Goal: Information Seeking & Learning: Learn about a topic

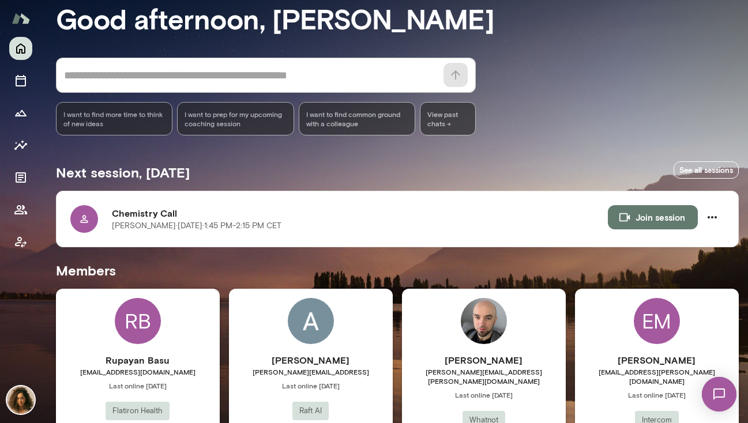
scroll to position [148, 0]
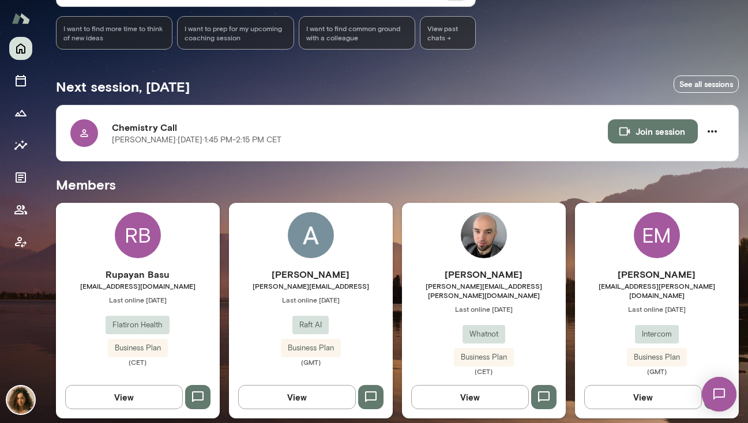
click at [673, 222] on div "[PERSON_NAME] Mooney [EMAIL_ADDRESS][PERSON_NAME][DOMAIN_NAME] Last online [DAT…" at bounding box center [657, 311] width 164 height 216
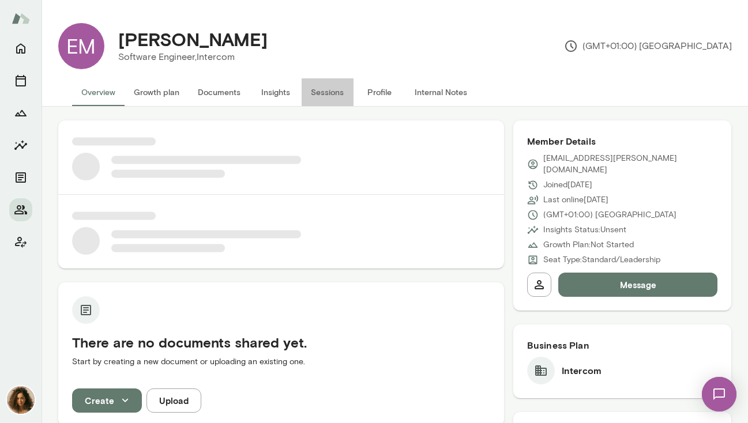
click at [308, 91] on button "Sessions" at bounding box center [328, 92] width 52 height 28
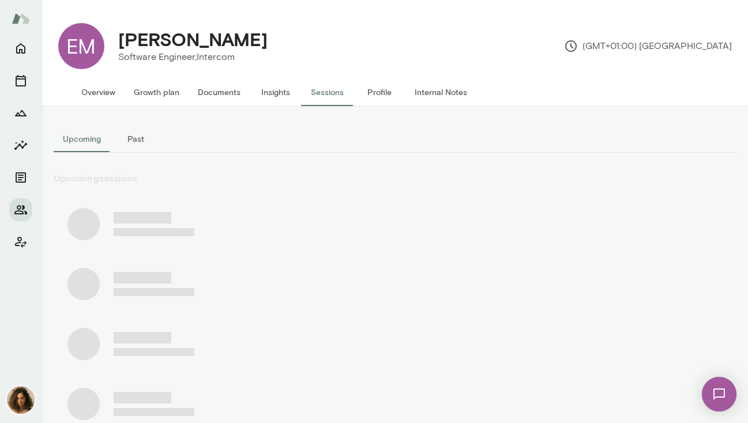
click at [273, 89] on button "Insights" at bounding box center [276, 92] width 52 height 28
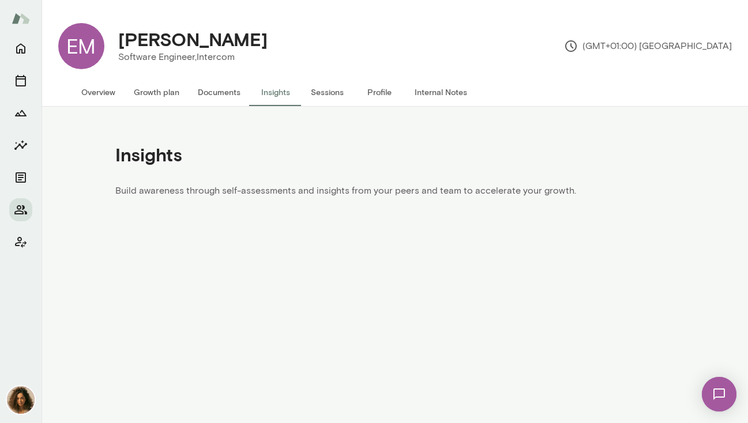
click at [444, 99] on button "Internal Notes" at bounding box center [440, 92] width 71 height 28
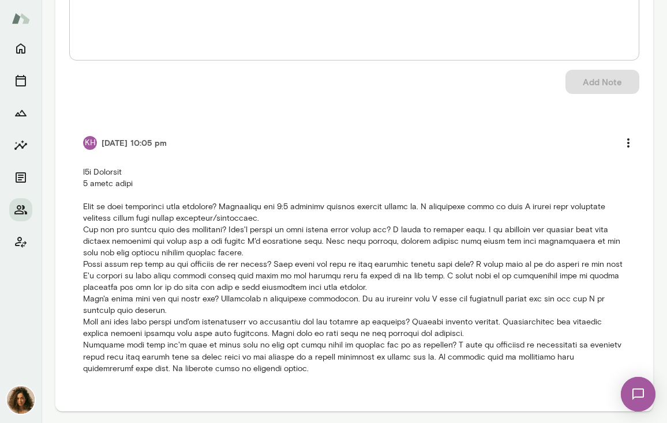
scroll to position [185, 0]
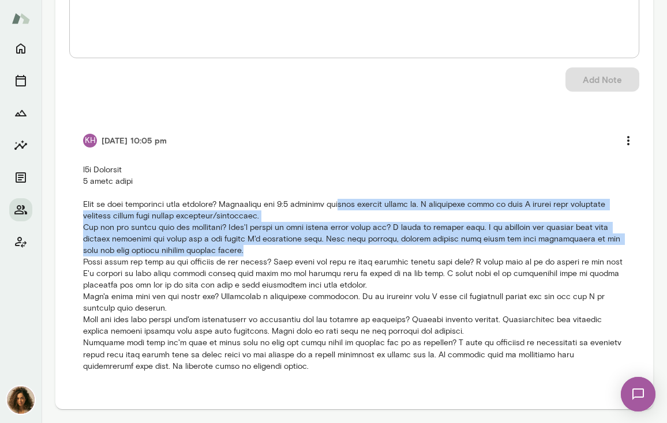
drag, startPoint x: 342, startPoint y: 209, endPoint x: 331, endPoint y: 255, distance: 46.8
click at [331, 255] on p at bounding box center [354, 268] width 542 height 208
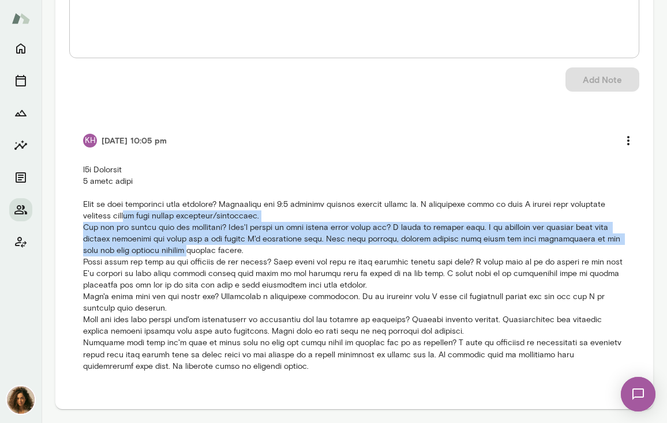
drag, startPoint x: 137, startPoint y: 213, endPoint x: 174, endPoint y: 246, distance: 49.4
click at [174, 246] on p at bounding box center [354, 268] width 542 height 208
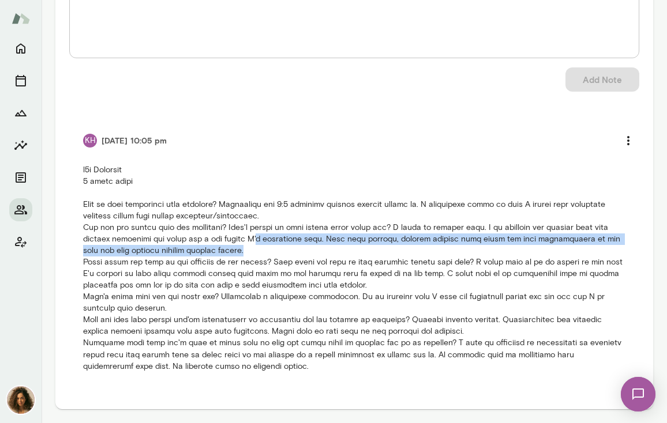
drag, startPoint x: 254, startPoint y: 249, endPoint x: 254, endPoint y: 239, distance: 9.8
click at [254, 239] on p at bounding box center [354, 268] width 542 height 208
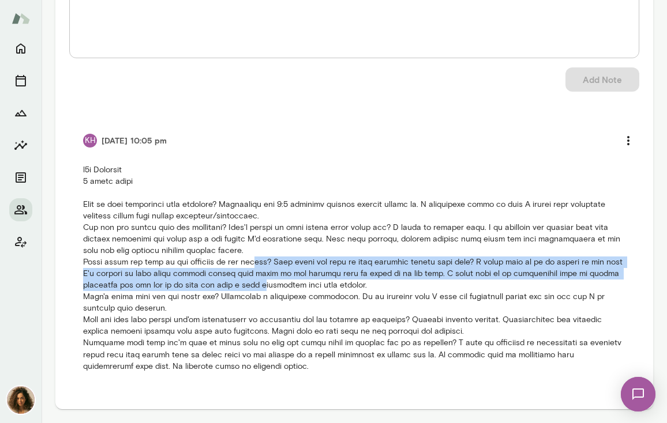
drag, startPoint x: 254, startPoint y: 263, endPoint x: 274, endPoint y: 289, distance: 32.4
click at [274, 289] on p at bounding box center [354, 268] width 542 height 208
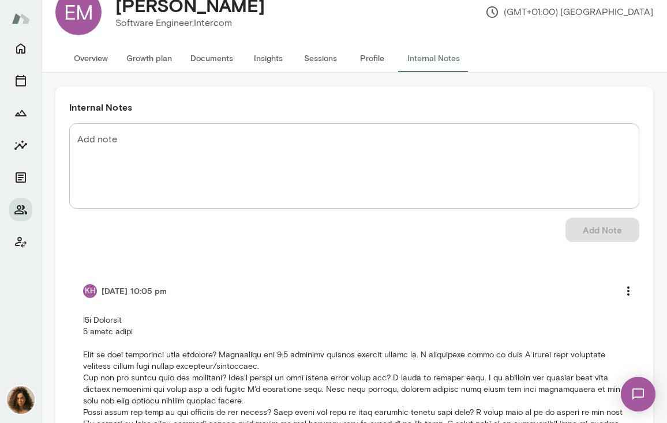
scroll to position [0, 0]
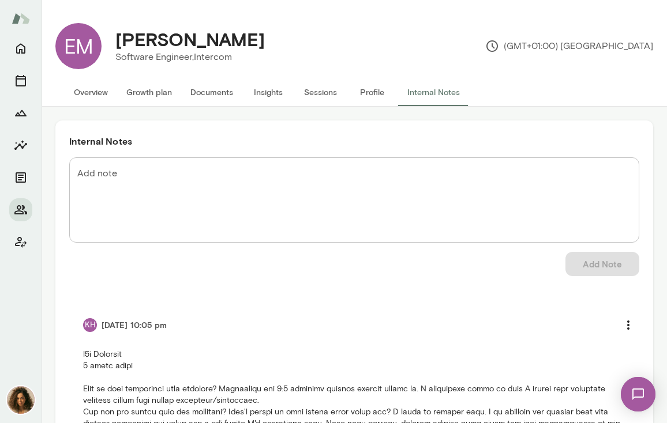
click at [218, 54] on p "Software Engineer, Intercom" at bounding box center [189, 57] width 149 height 14
copy p "Intercom"
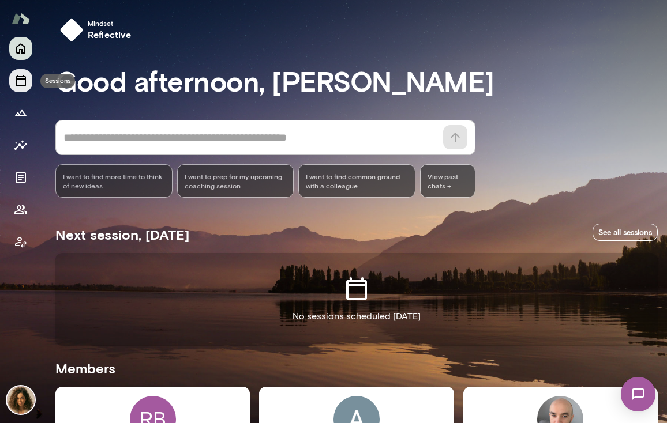
click at [22, 84] on icon "Sessions" at bounding box center [21, 81] width 14 height 14
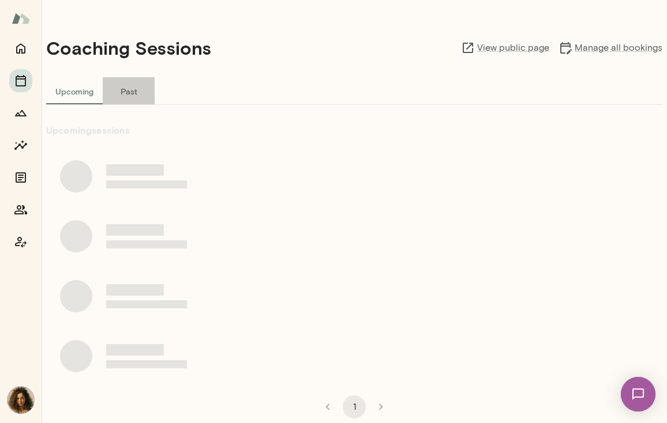
click at [127, 98] on button "Past" at bounding box center [129, 91] width 52 height 28
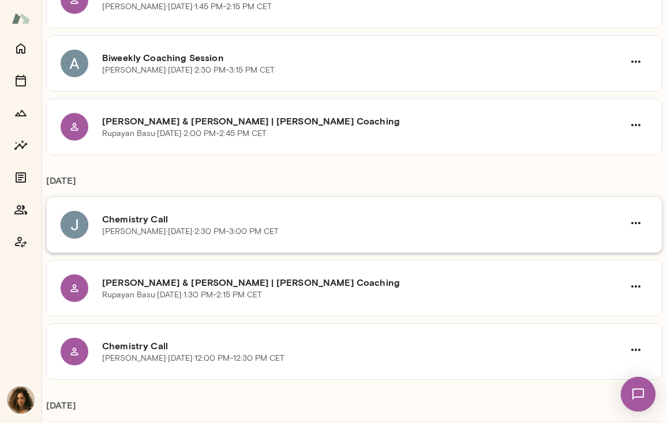
scroll to position [13, 0]
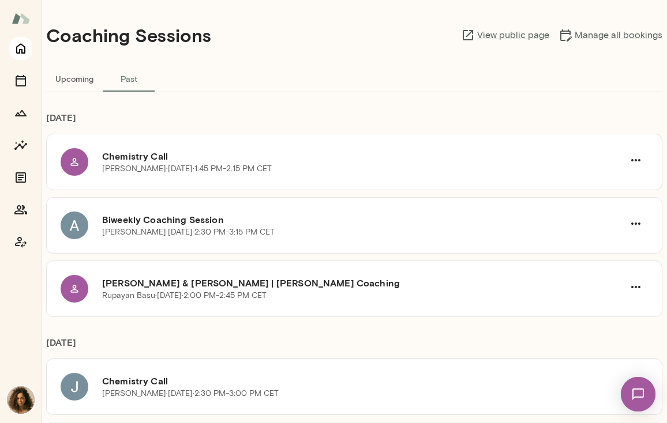
click at [22, 50] on icon "Home" at bounding box center [21, 49] width 14 height 14
